Goal: Book appointment/travel/reservation

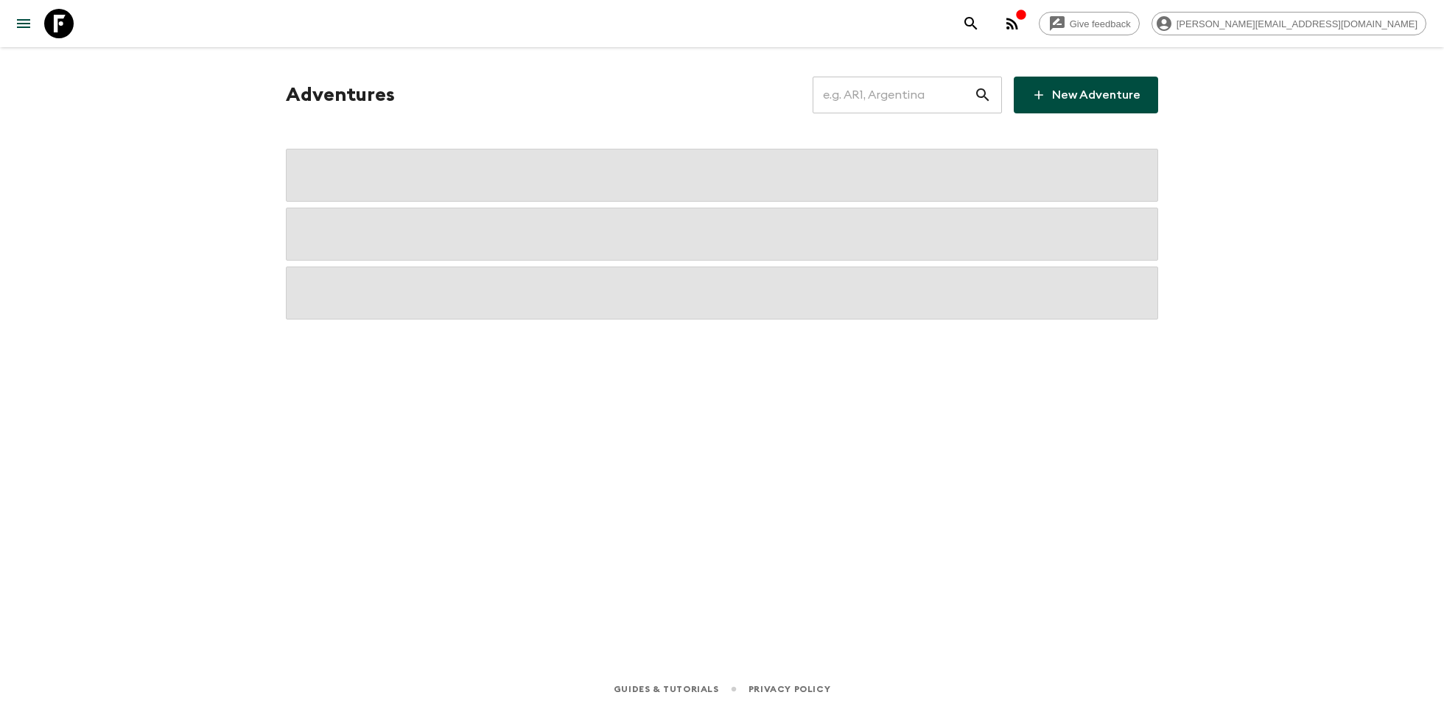
click at [857, 102] on input "text" at bounding box center [893, 94] width 161 height 41
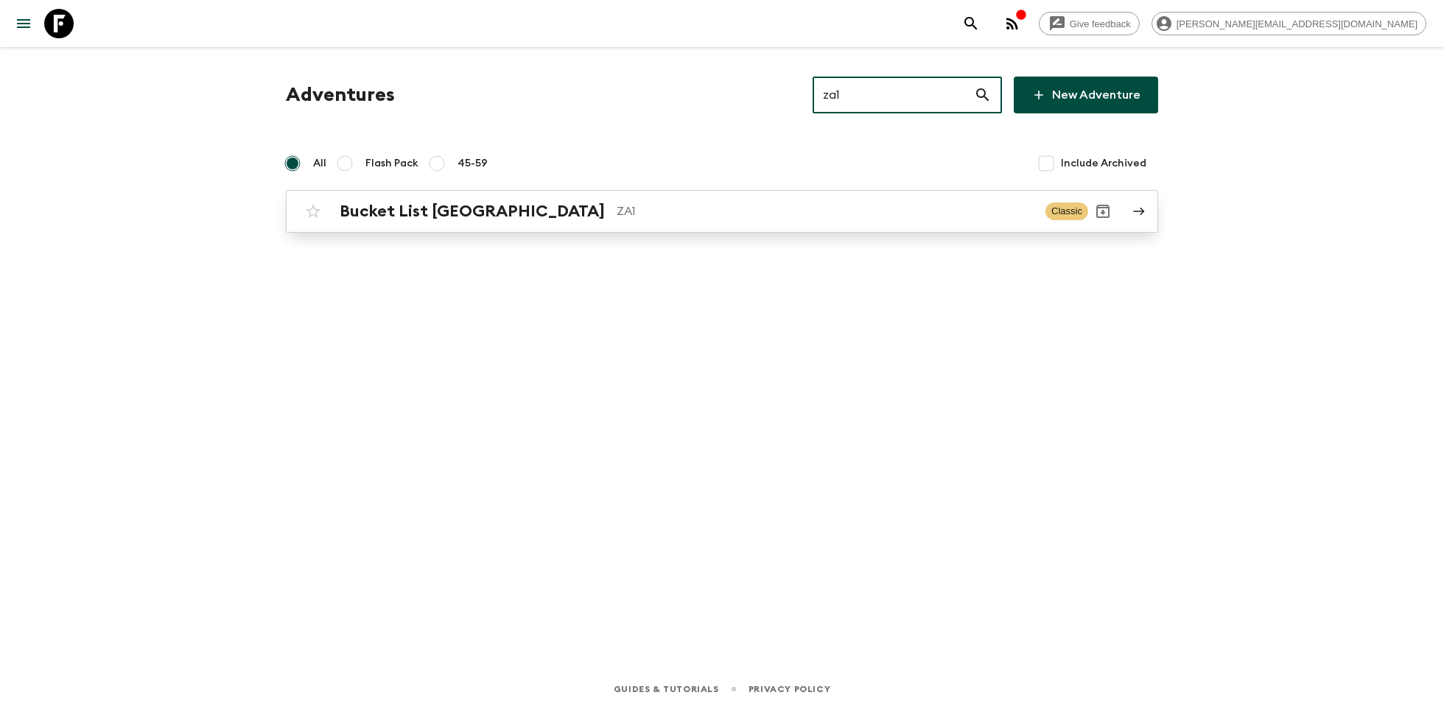
type input "za1"
click at [517, 231] on link "Bucket List [GEOGRAPHIC_DATA] ZA1 Classic" at bounding box center [722, 211] width 872 height 43
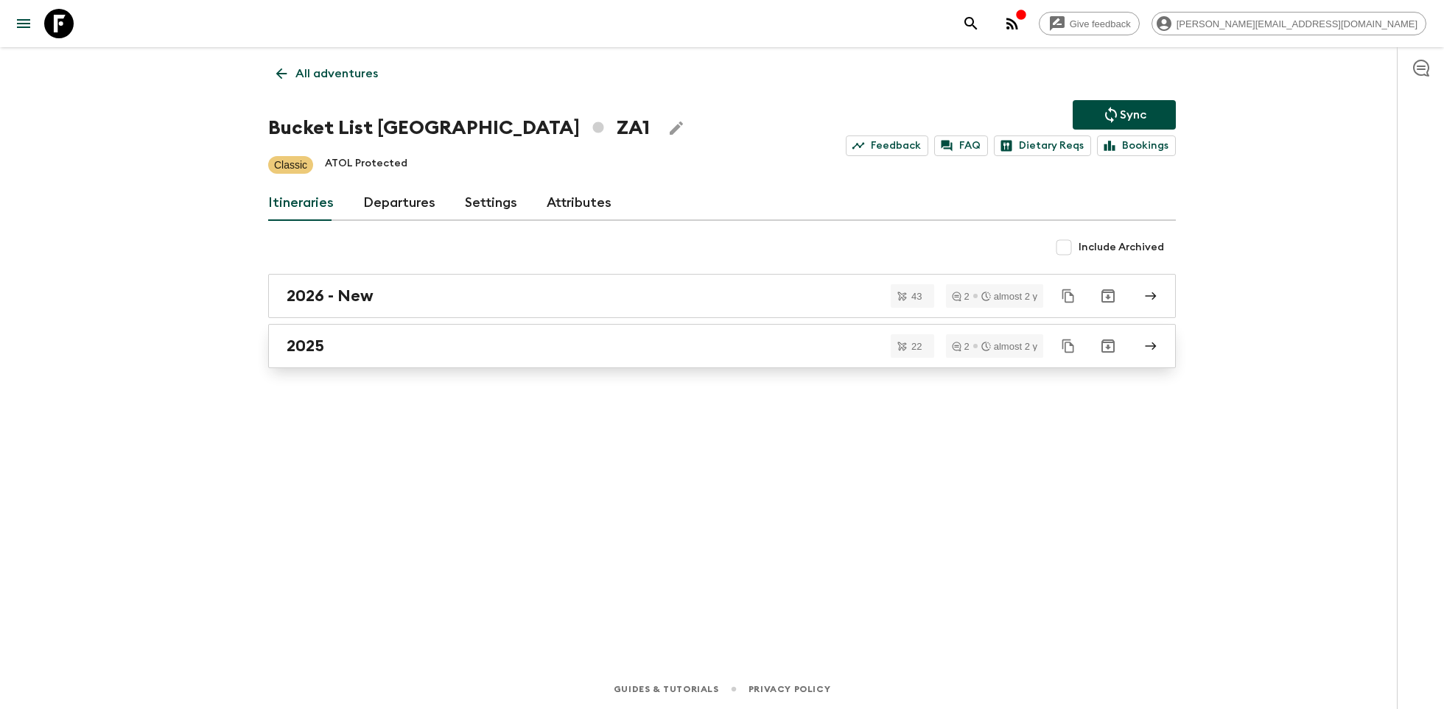
click at [395, 343] on div "2025" at bounding box center [708, 346] width 843 height 19
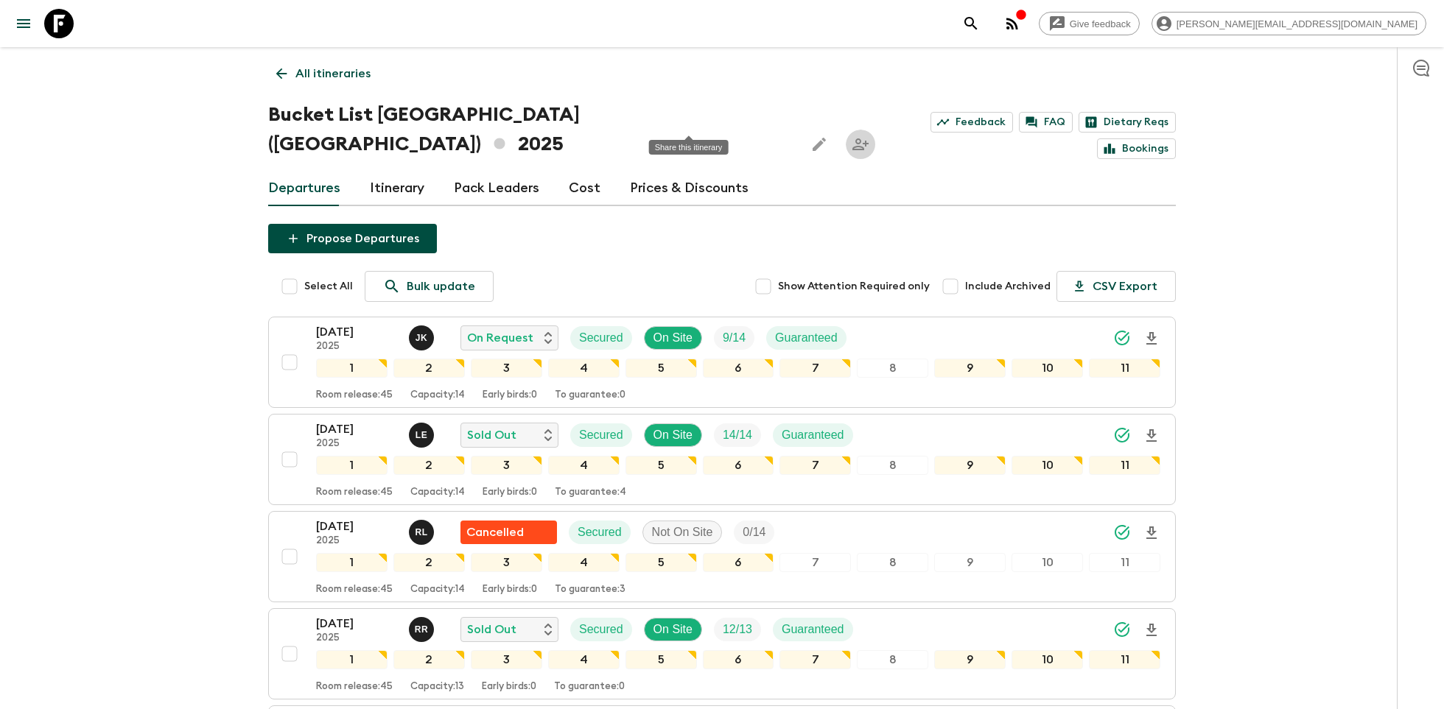
click at [852, 136] on icon "Share this itinerary" at bounding box center [861, 145] width 18 height 18
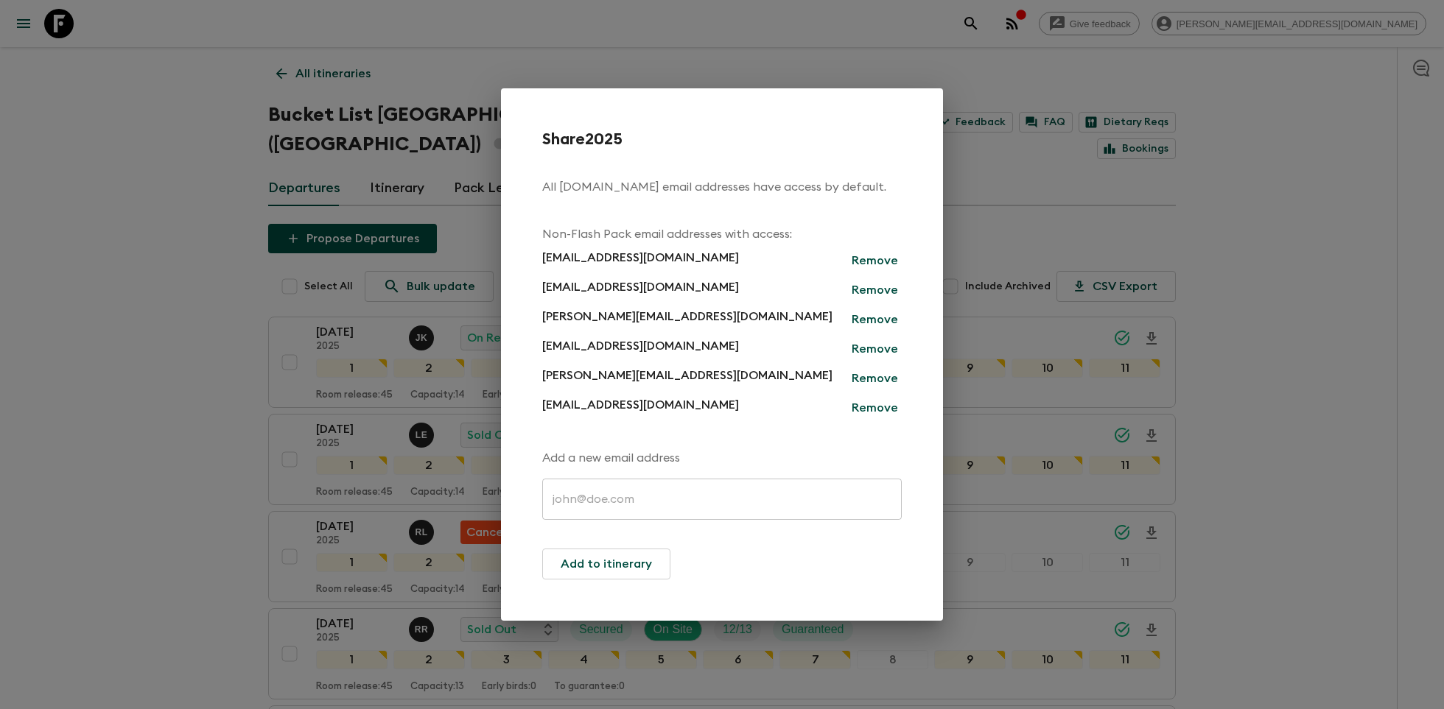
click at [1286, 407] on div "Share 2025 All [DOMAIN_NAME] email addresses have access by default. Non-Flash …" at bounding box center [722, 354] width 1444 height 709
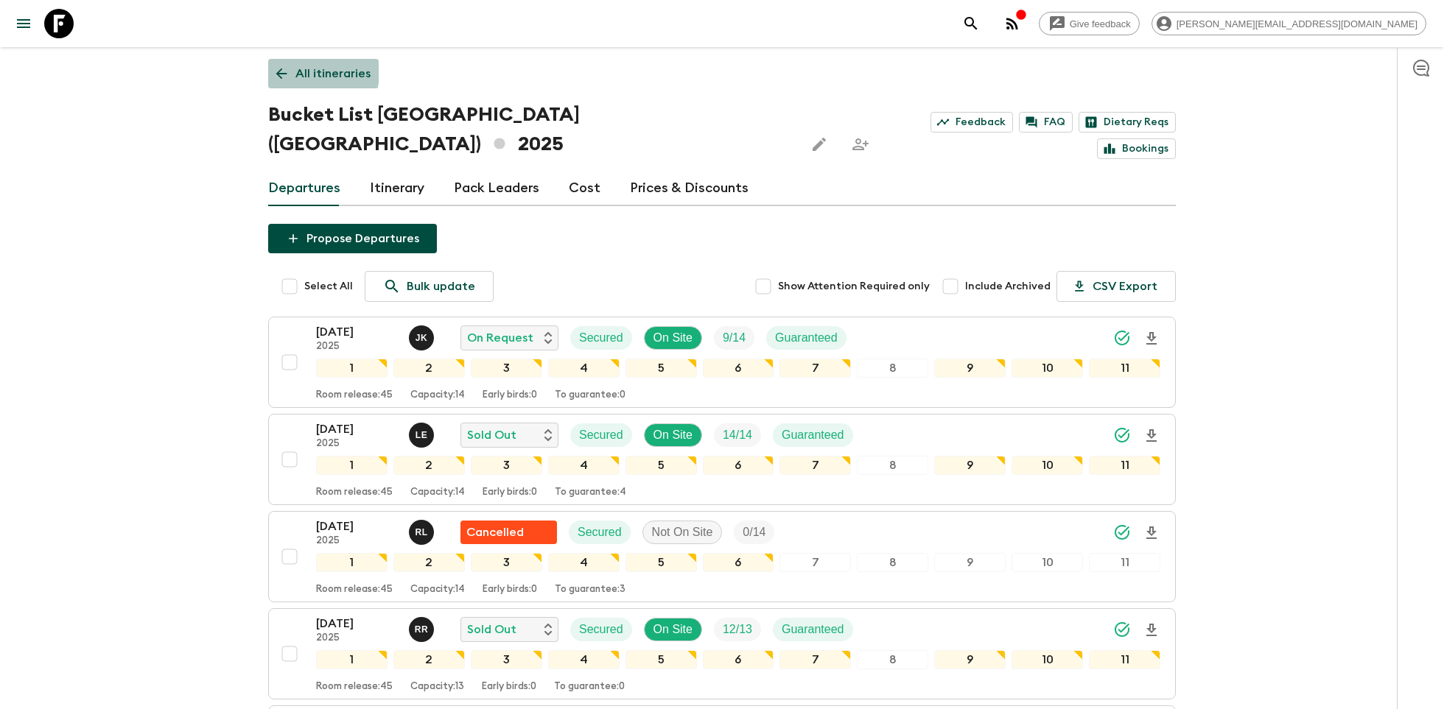
click at [293, 71] on link "All itineraries" at bounding box center [323, 73] width 111 height 29
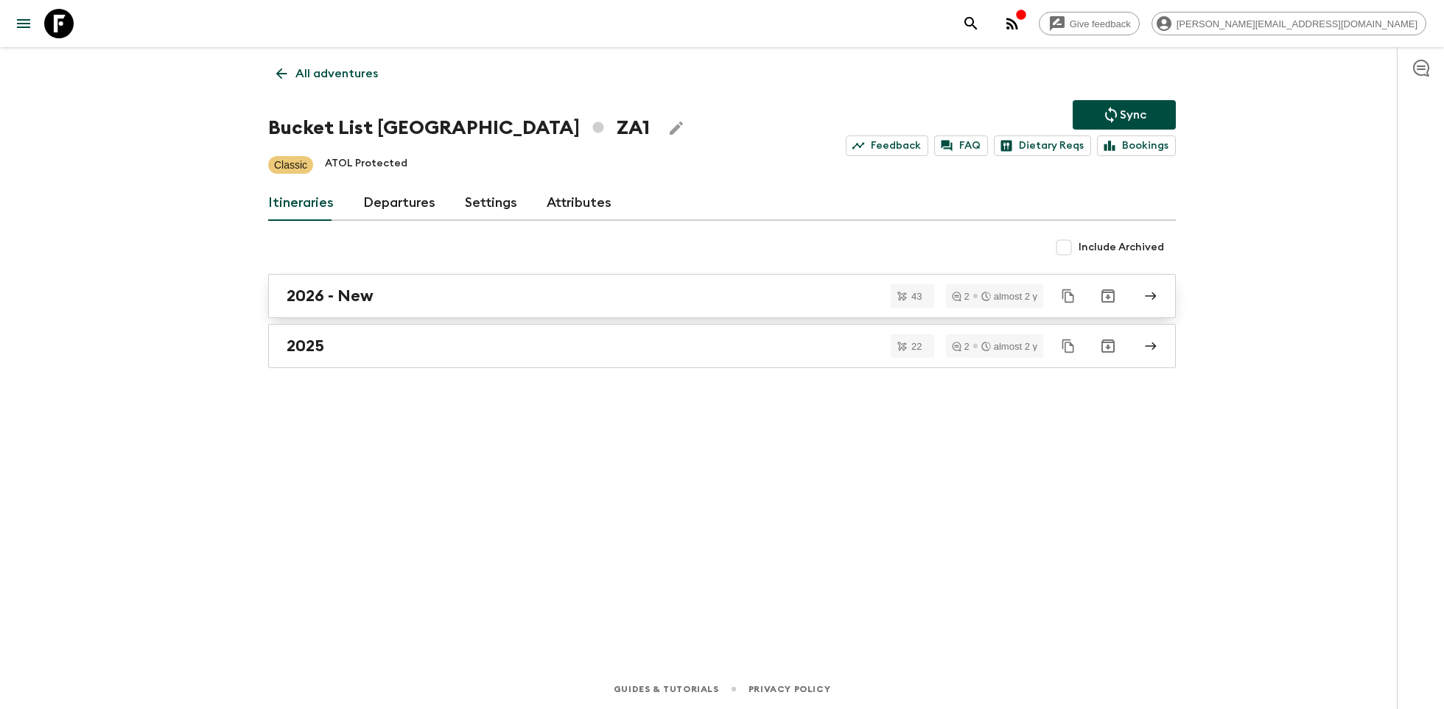
click at [339, 287] on h2 "2026 - New" at bounding box center [330, 296] width 87 height 19
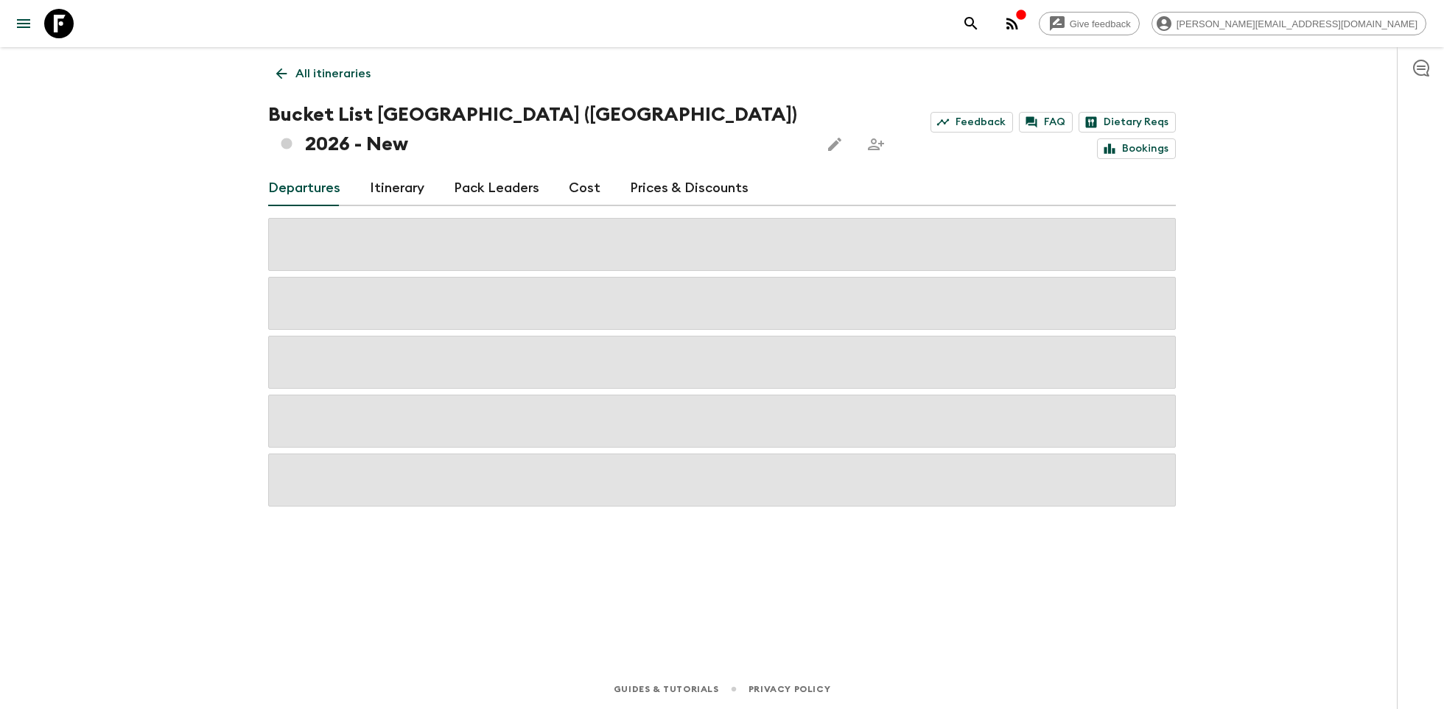
click at [868, 138] on icon "Share this itinerary" at bounding box center [876, 144] width 16 height 12
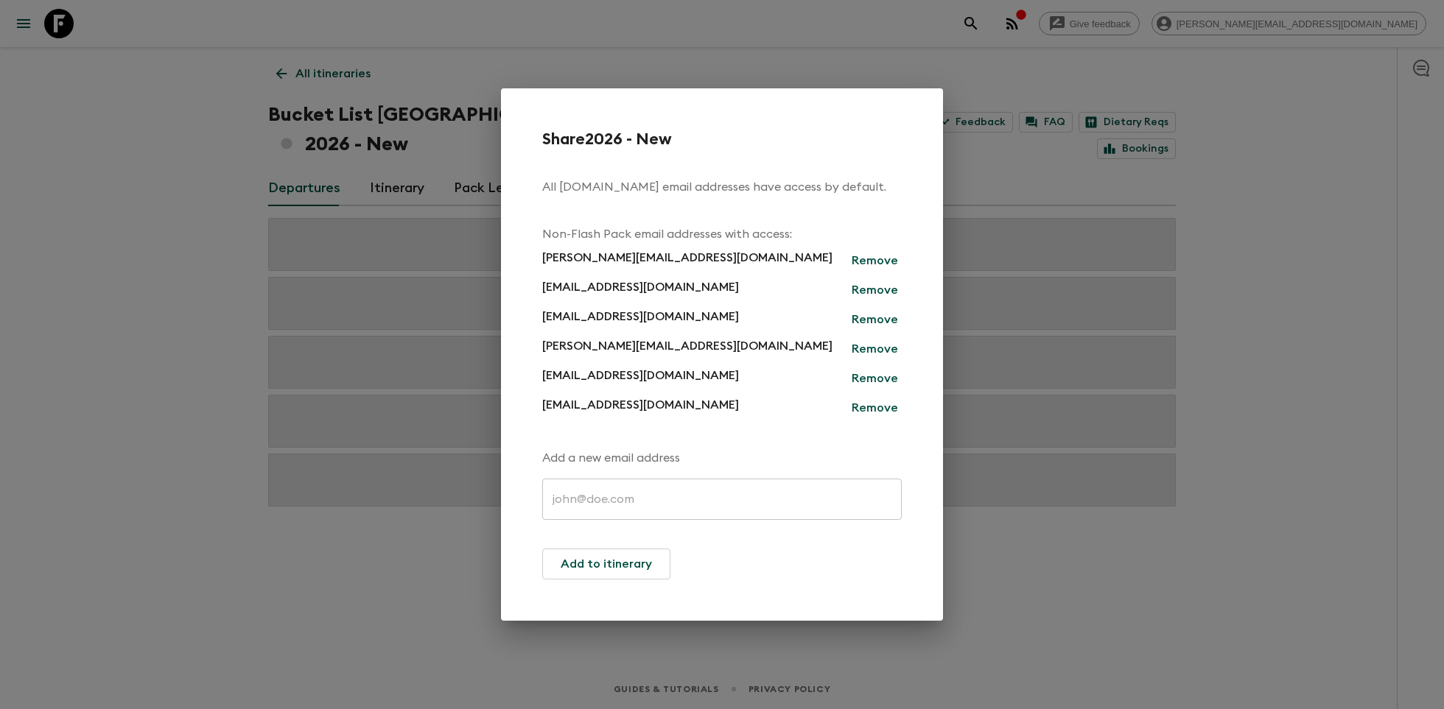
click at [1253, 242] on div "Share 2026 - New All [DOMAIN_NAME] email addresses have access by default. Non-…" at bounding box center [722, 354] width 1444 height 709
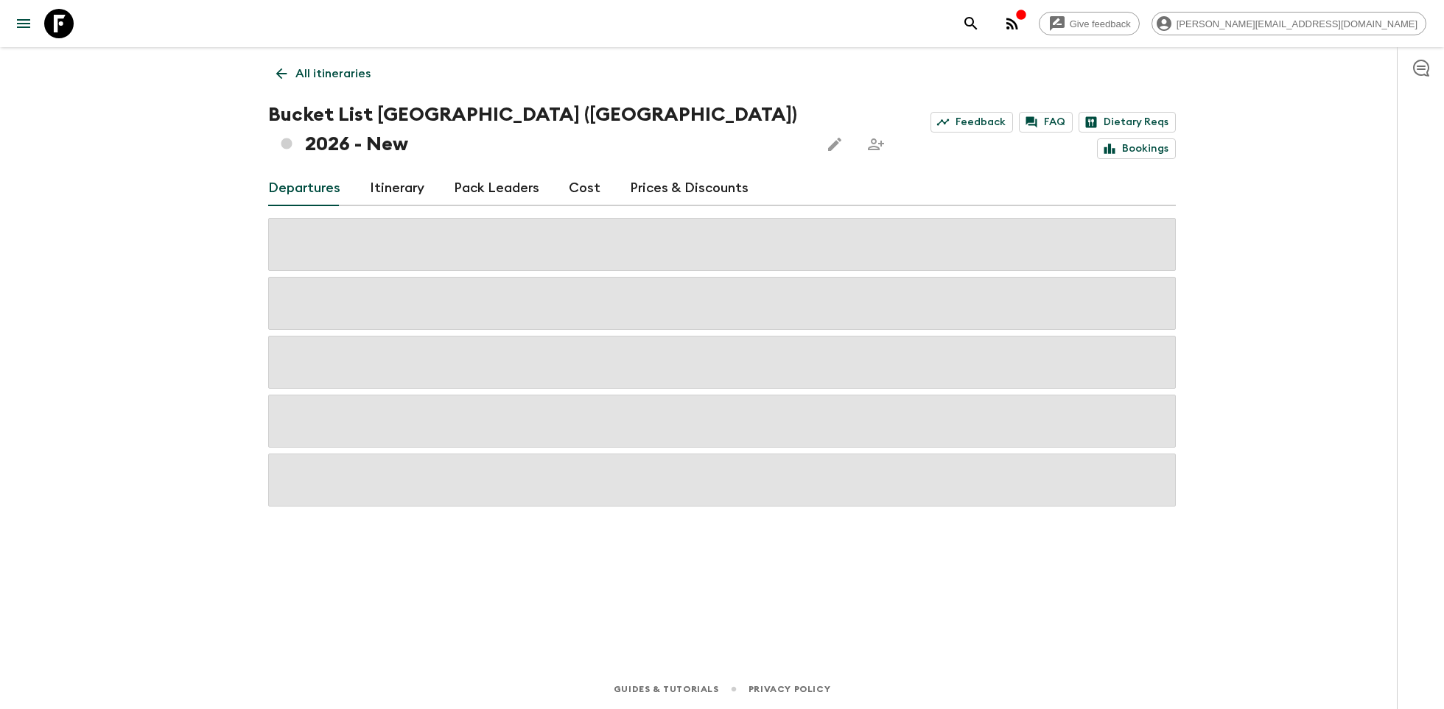
click at [65, 20] on icon at bounding box center [58, 23] width 29 height 29
